Goal: Obtain resource: Download file/media

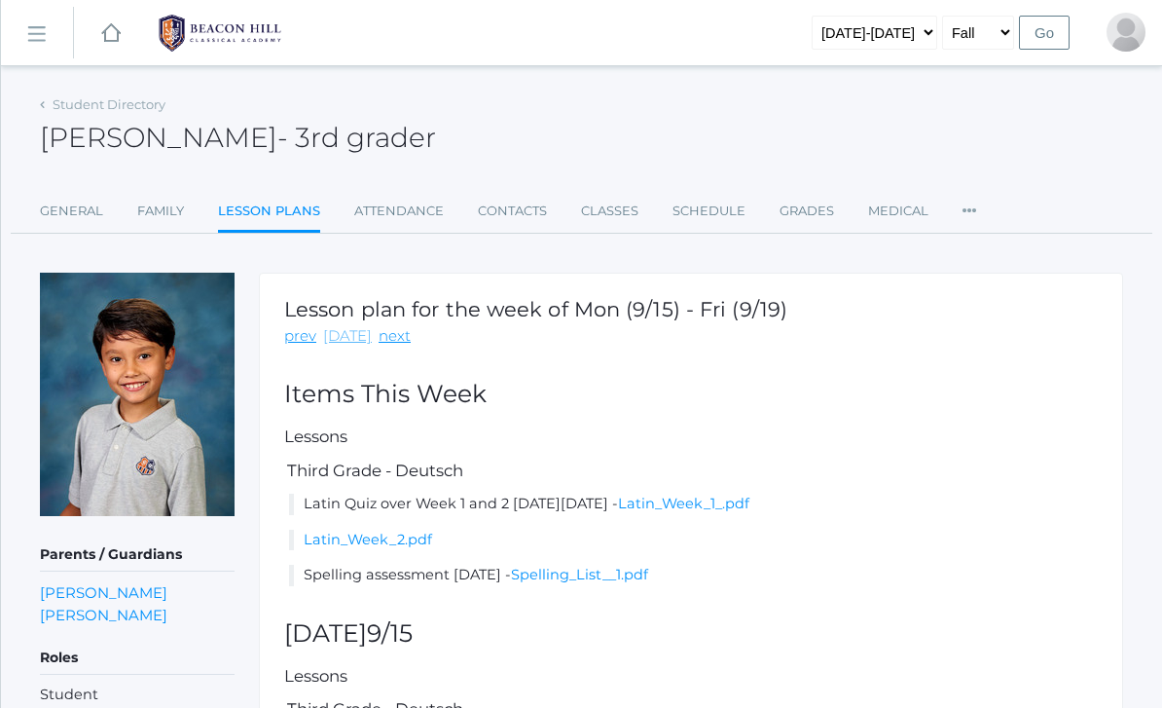
scroll to position [182, 0]
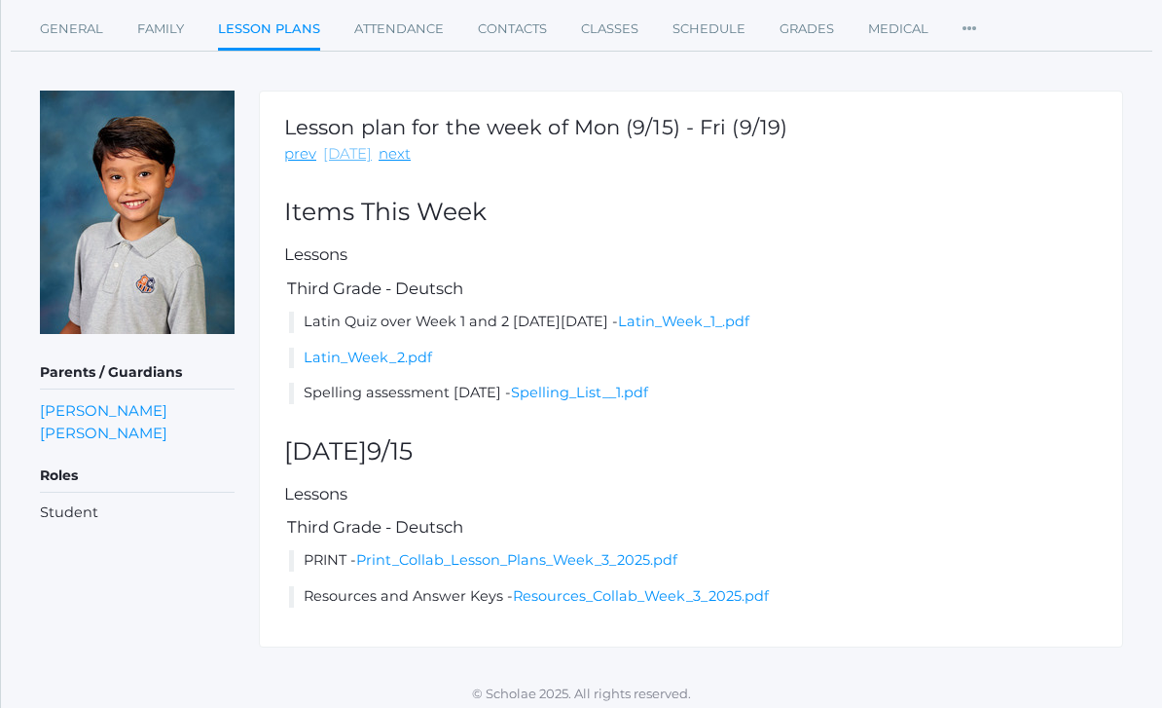
click at [343, 155] on link "[DATE]" at bounding box center [347, 154] width 49 height 22
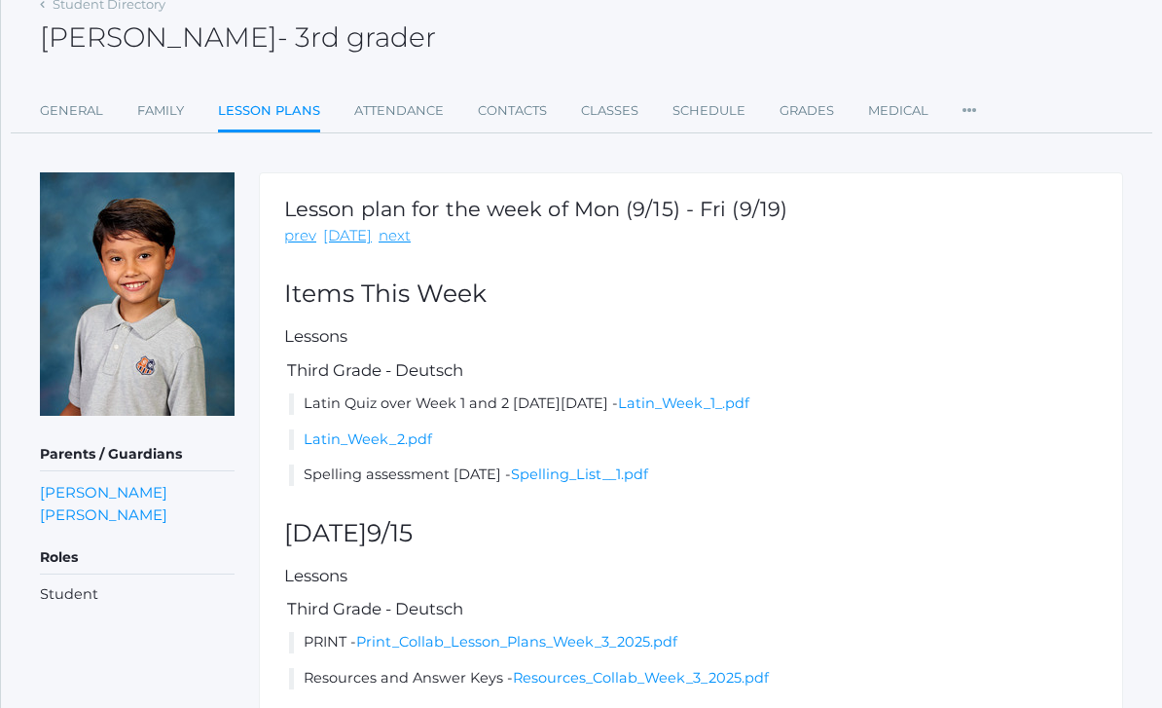
scroll to position [120, 0]
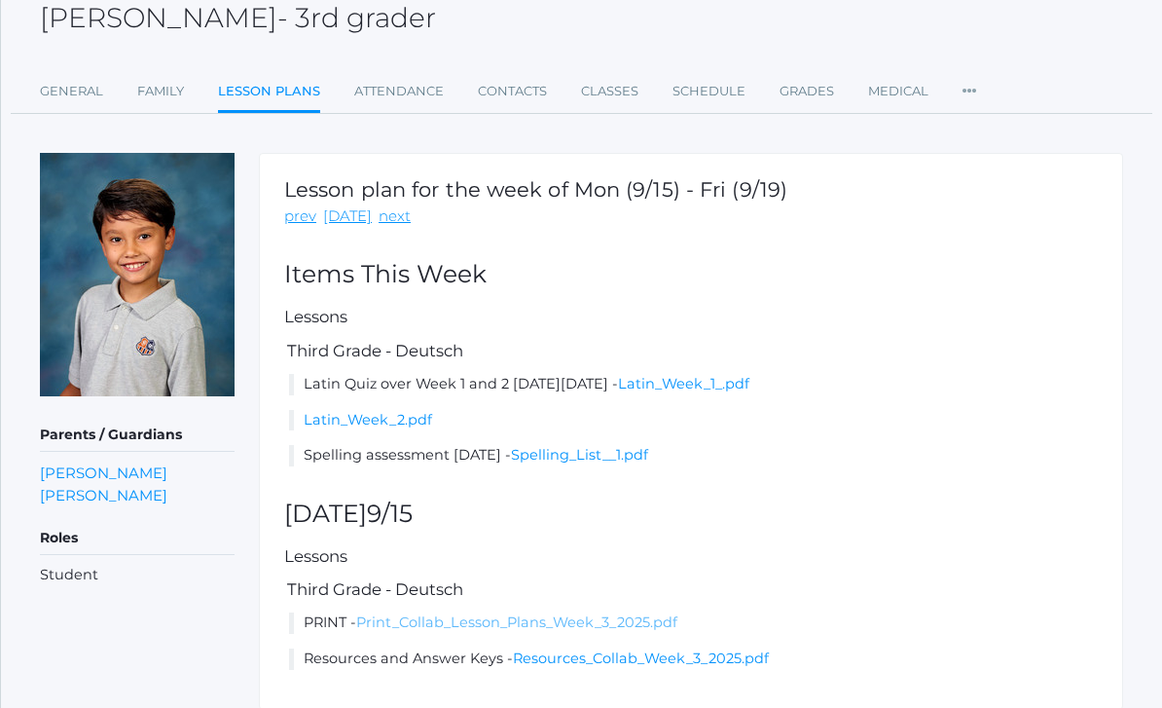
click at [440, 624] on link "Print_Collab_Lesson_Plans_Week_3_2025.pdf" at bounding box center [516, 622] width 321 height 18
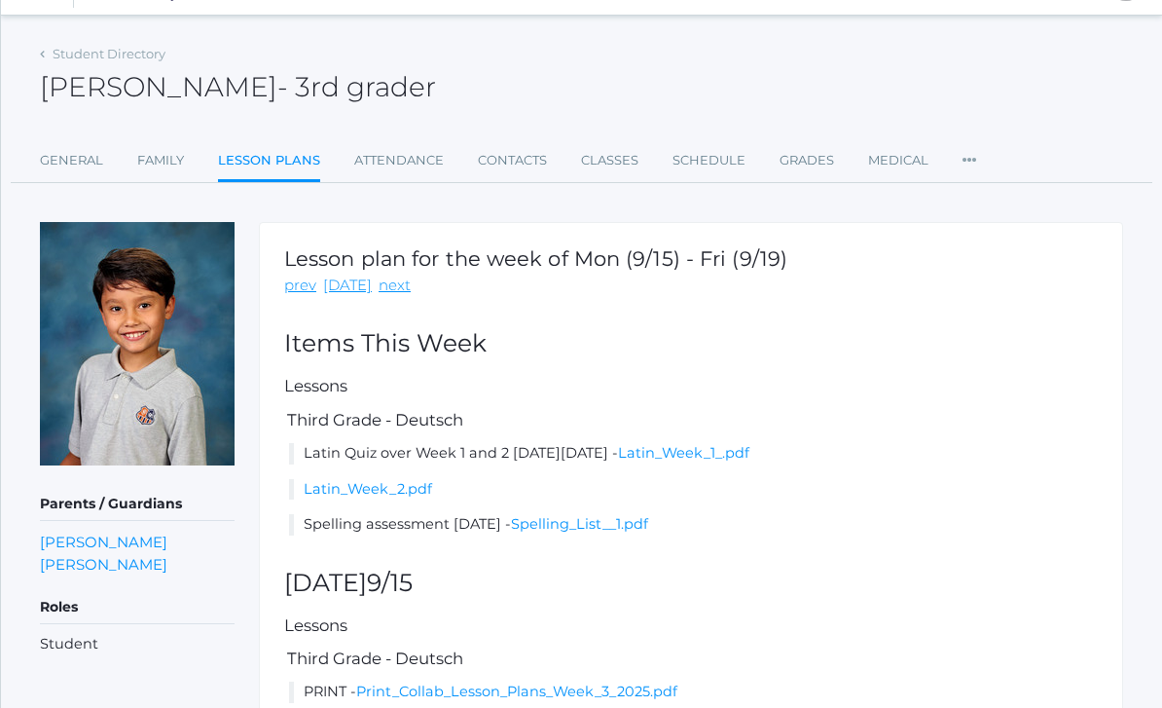
scroll to position [0, 0]
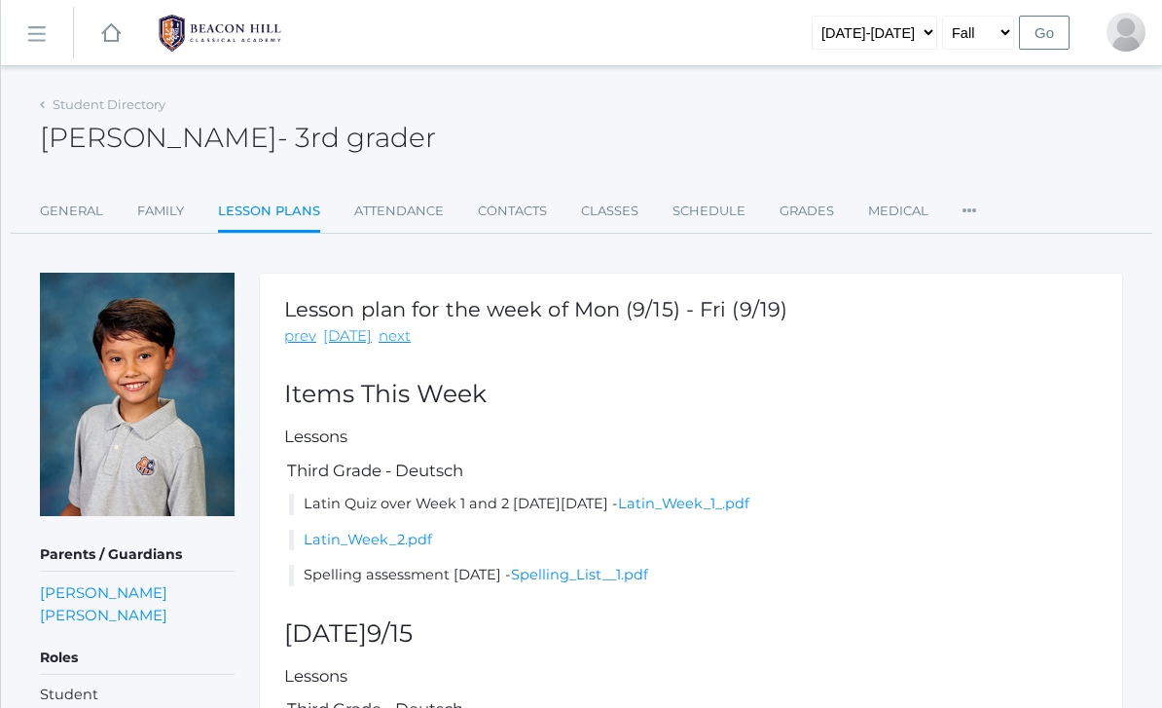
click at [201, 39] on img at bounding box center [220, 33] width 146 height 49
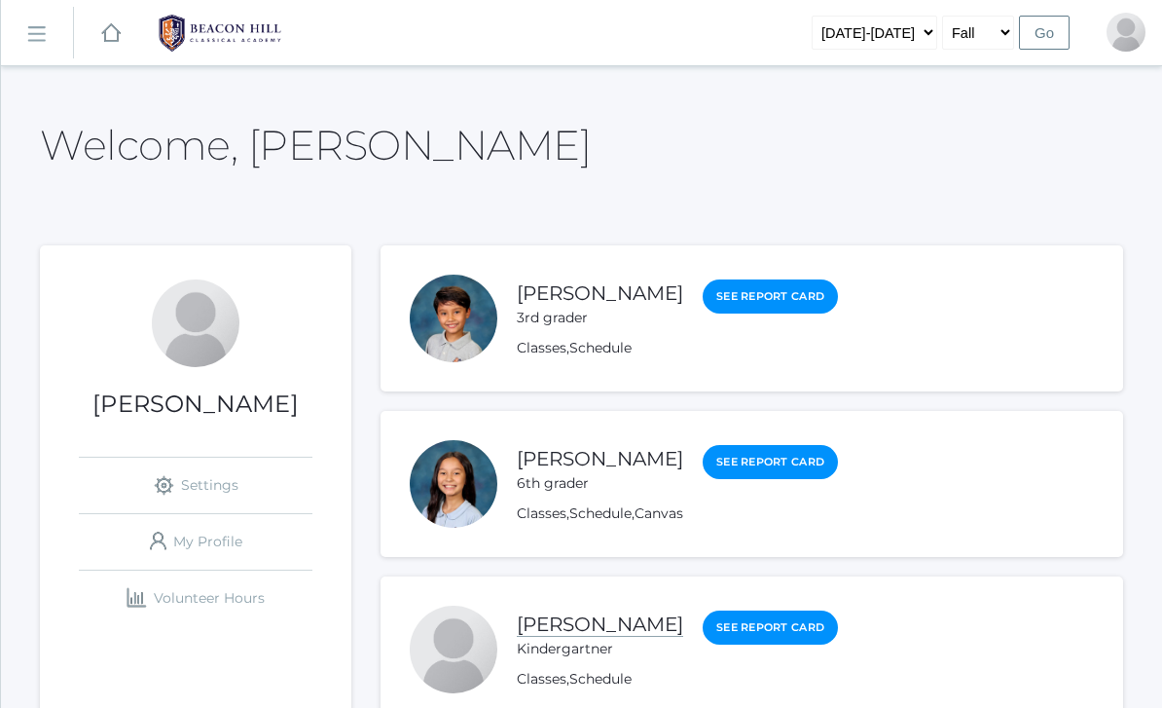
click at [593, 616] on link "[PERSON_NAME]" at bounding box center [600, 624] width 166 height 24
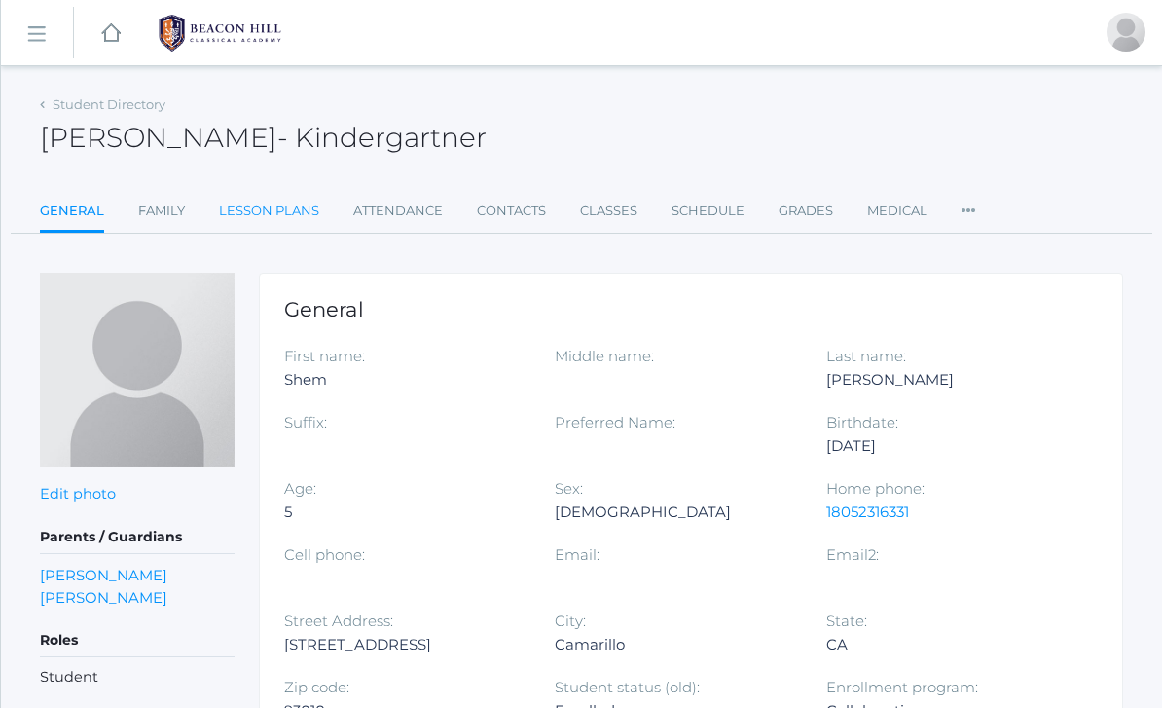
click at [301, 214] on link "Lesson Plans" at bounding box center [269, 211] width 100 height 39
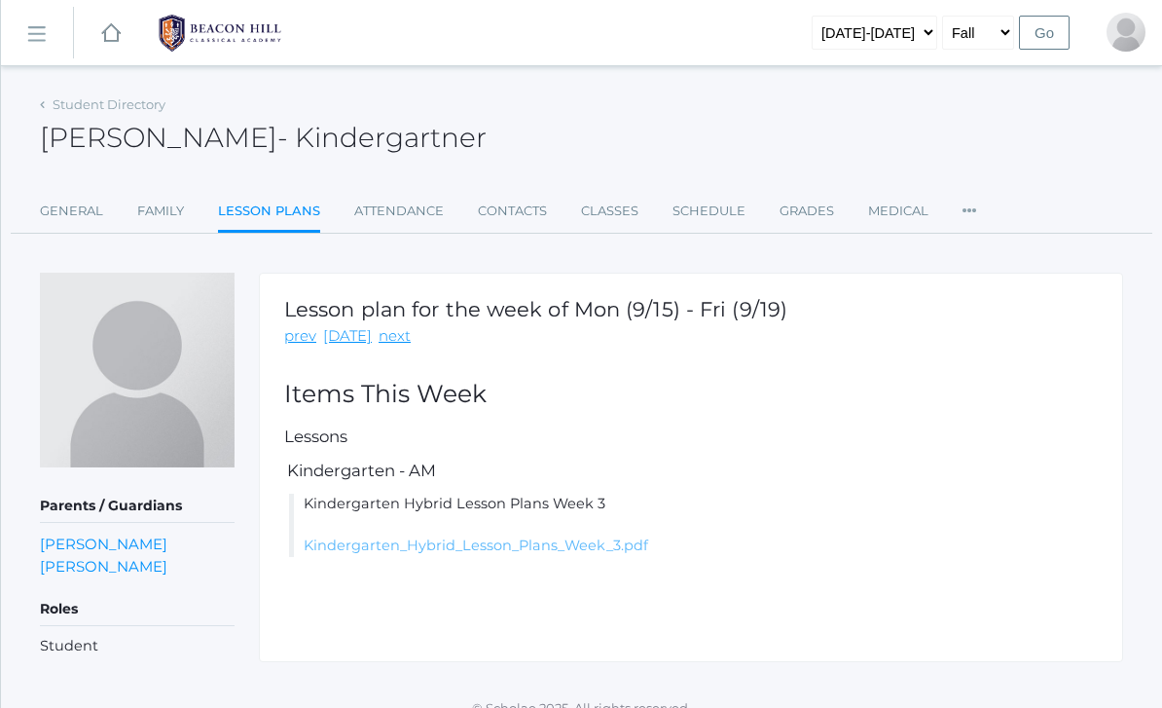
click at [525, 543] on link "Kindergarten_Hybrid_Lesson_Plans_Week_3.pdf" at bounding box center [476, 545] width 345 height 18
click at [250, 40] on img at bounding box center [220, 33] width 146 height 49
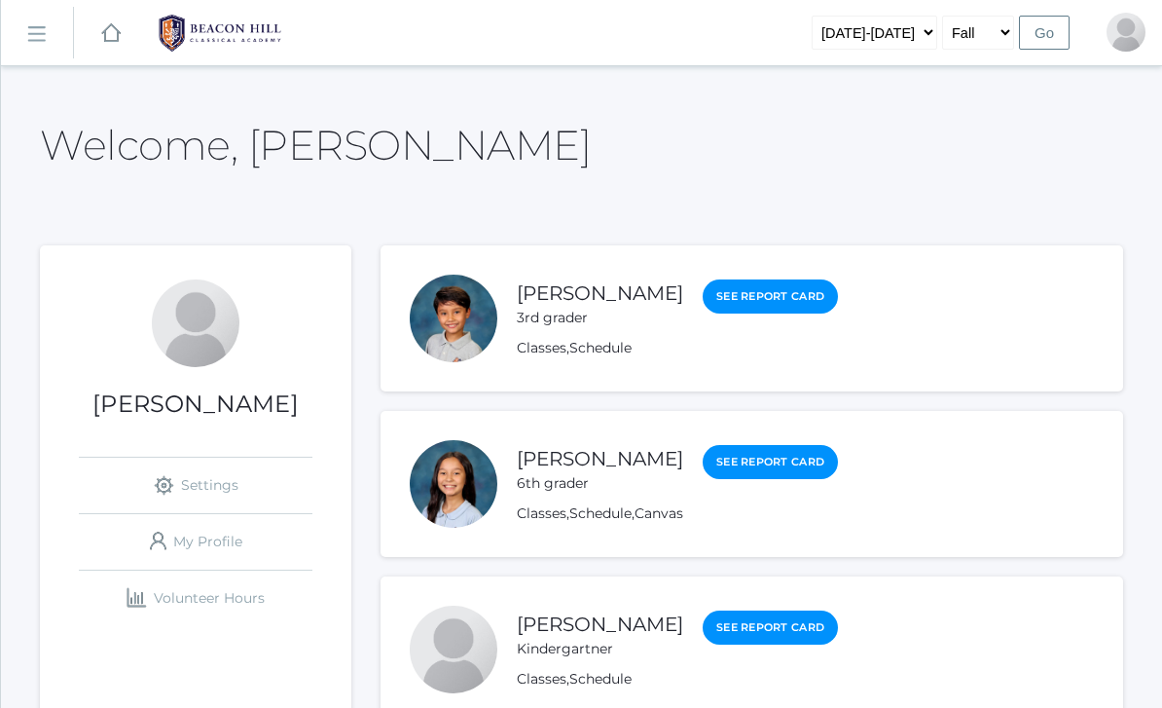
click at [697, 505] on div "Classes , Schedule , Canvas" at bounding box center [677, 513] width 321 height 20
click at [671, 514] on link "Canvas" at bounding box center [659, 513] width 49 height 18
click at [652, 519] on link "Canvas" at bounding box center [659, 513] width 49 height 18
click at [583, 620] on link "[PERSON_NAME]" at bounding box center [600, 624] width 166 height 24
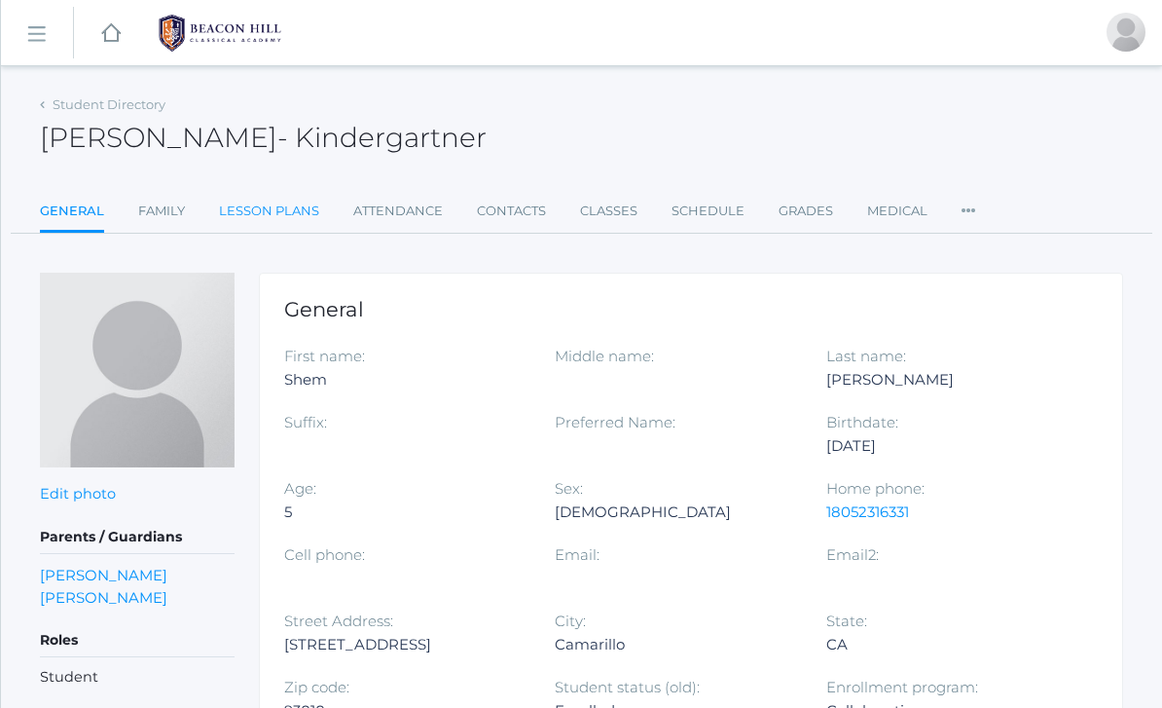
click at [275, 204] on link "Lesson Plans" at bounding box center [269, 211] width 100 height 39
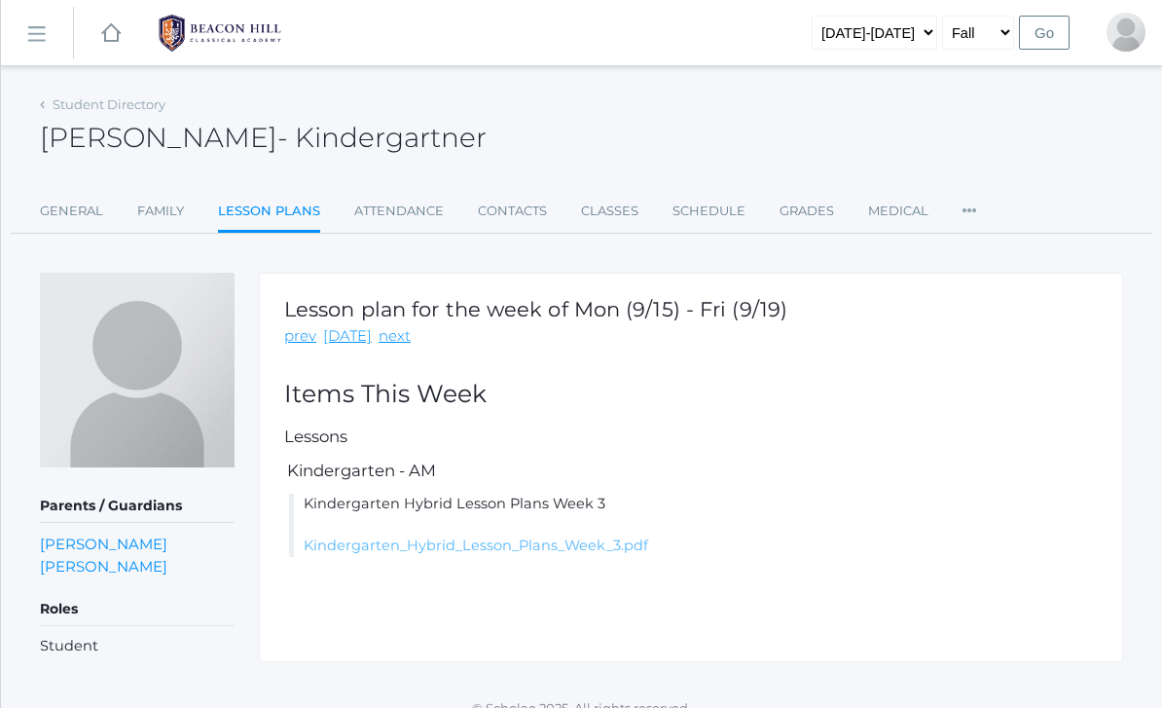
click at [395, 541] on link "Kindergarten_Hybrid_Lesson_Plans_Week_3.pdf" at bounding box center [476, 545] width 345 height 18
